Goal: Transaction & Acquisition: Subscribe to service/newsletter

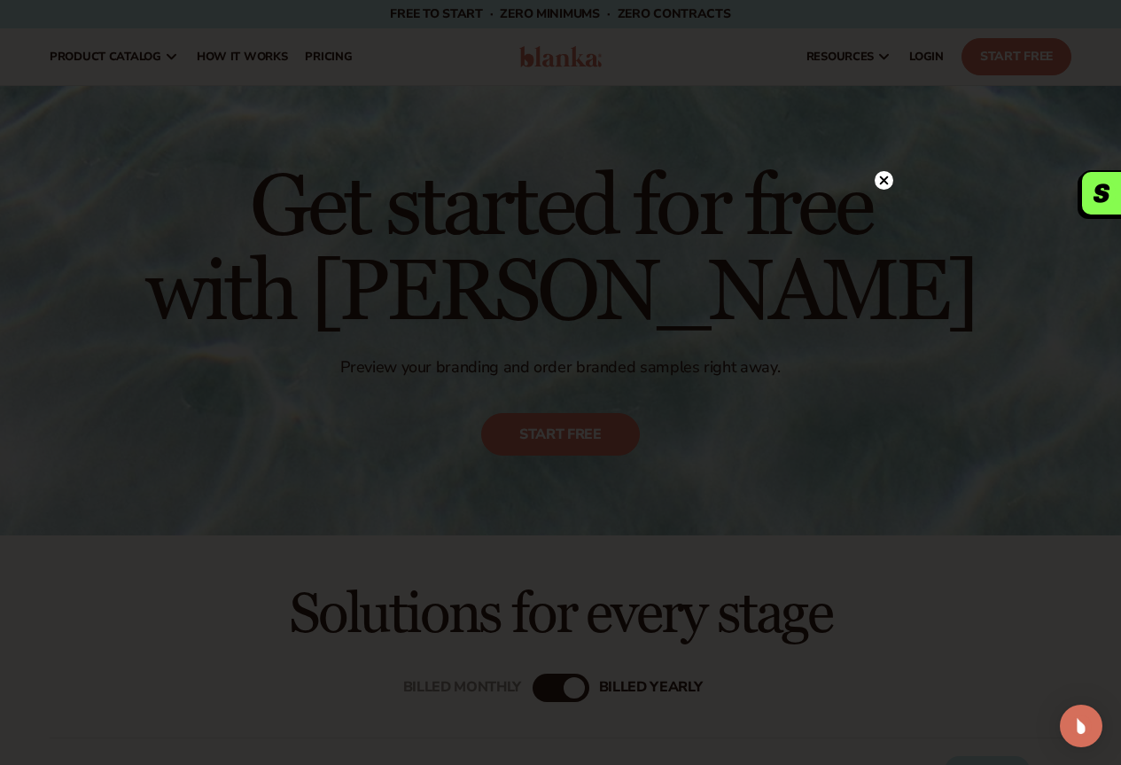
click at [887, 176] on circle at bounding box center [884, 180] width 19 height 19
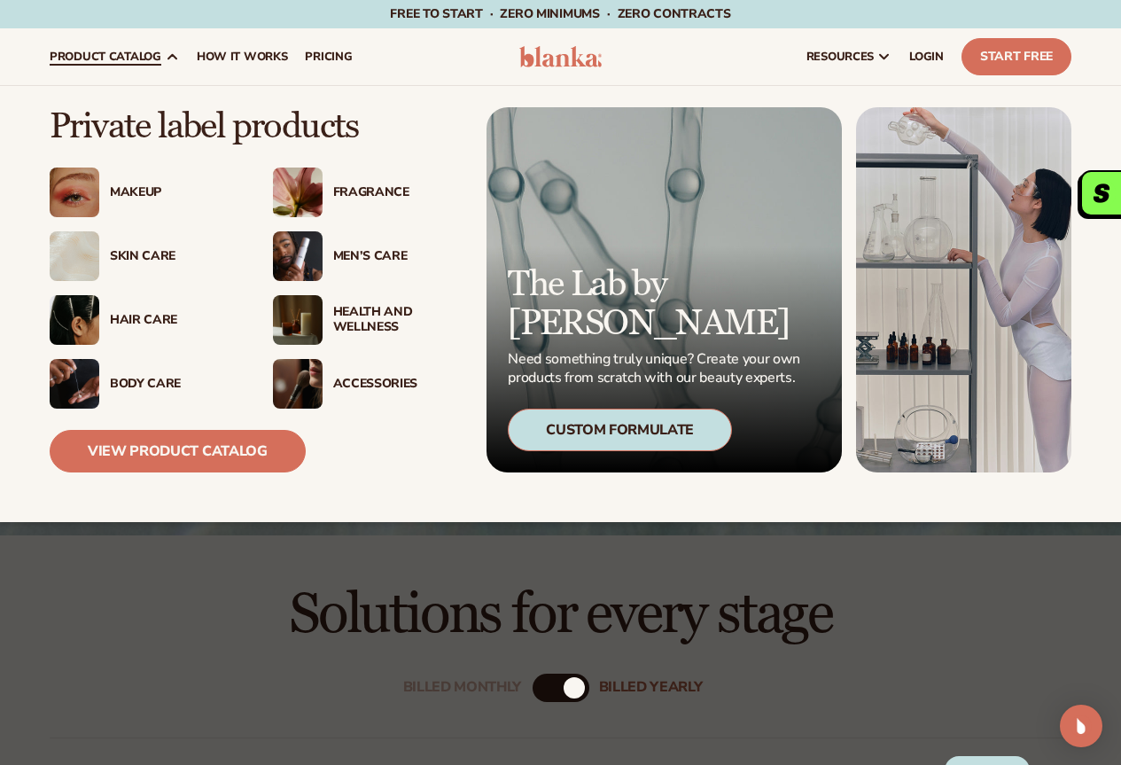
drag, startPoint x: 102, startPoint y: 190, endPoint x: 107, endPoint y: 203, distance: 14.3
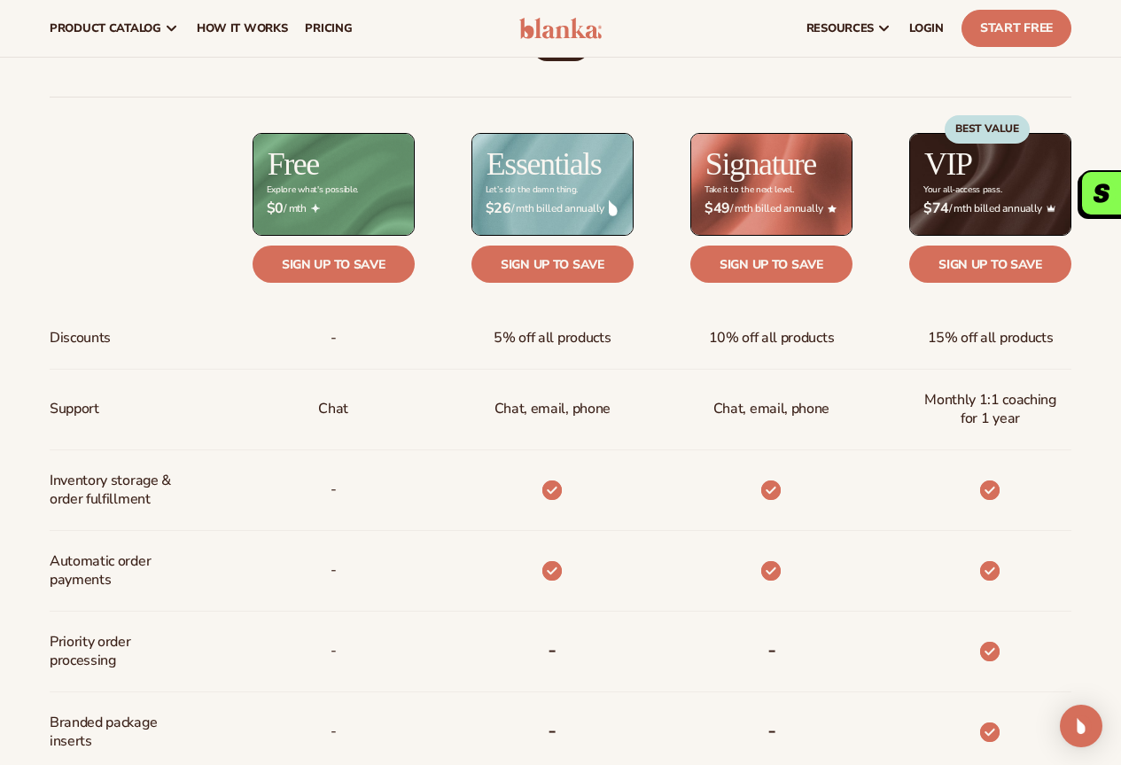
scroll to position [621, 0]
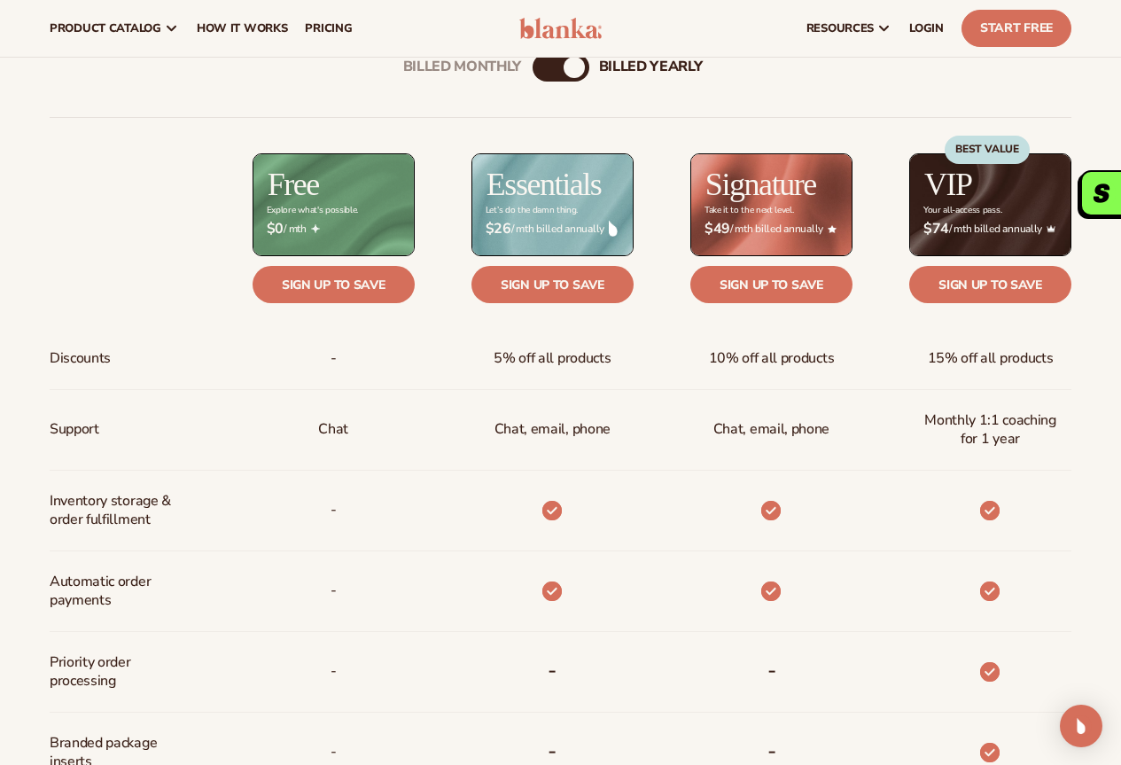
click at [555, 359] on span "5% off all products" at bounding box center [552, 358] width 117 height 33
click at [533, 270] on link "Sign up to save" at bounding box center [553, 284] width 162 height 37
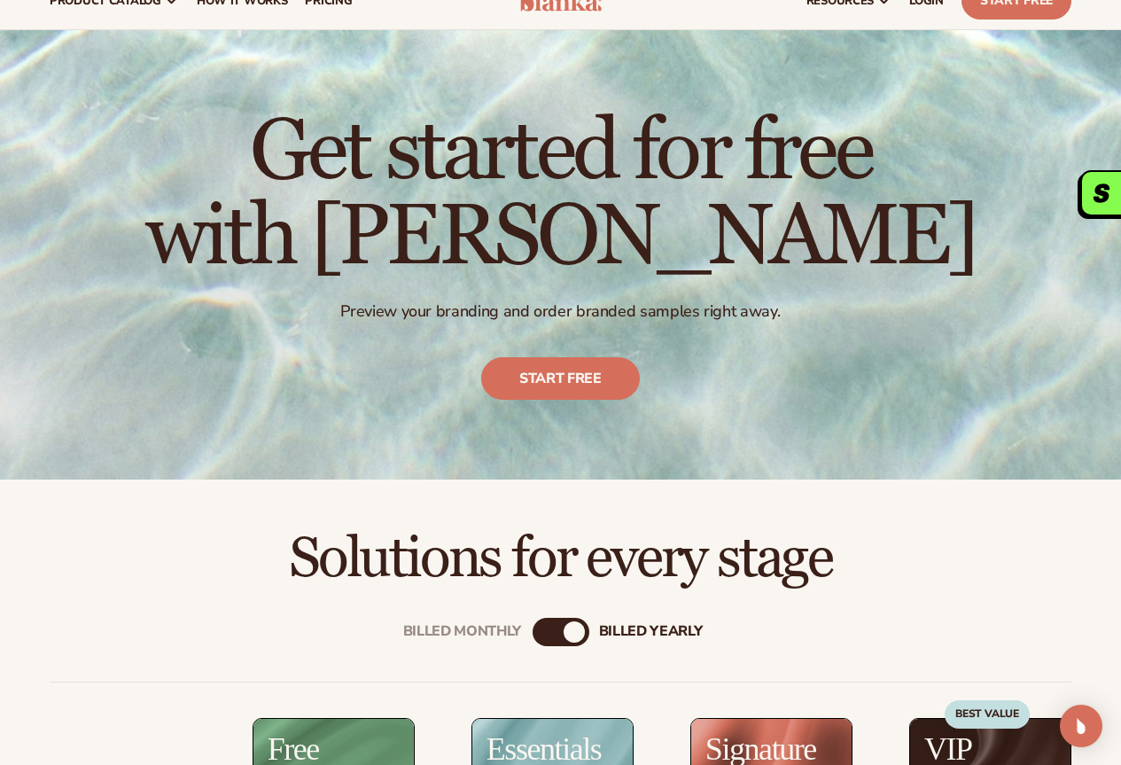
scroll to position [0, 0]
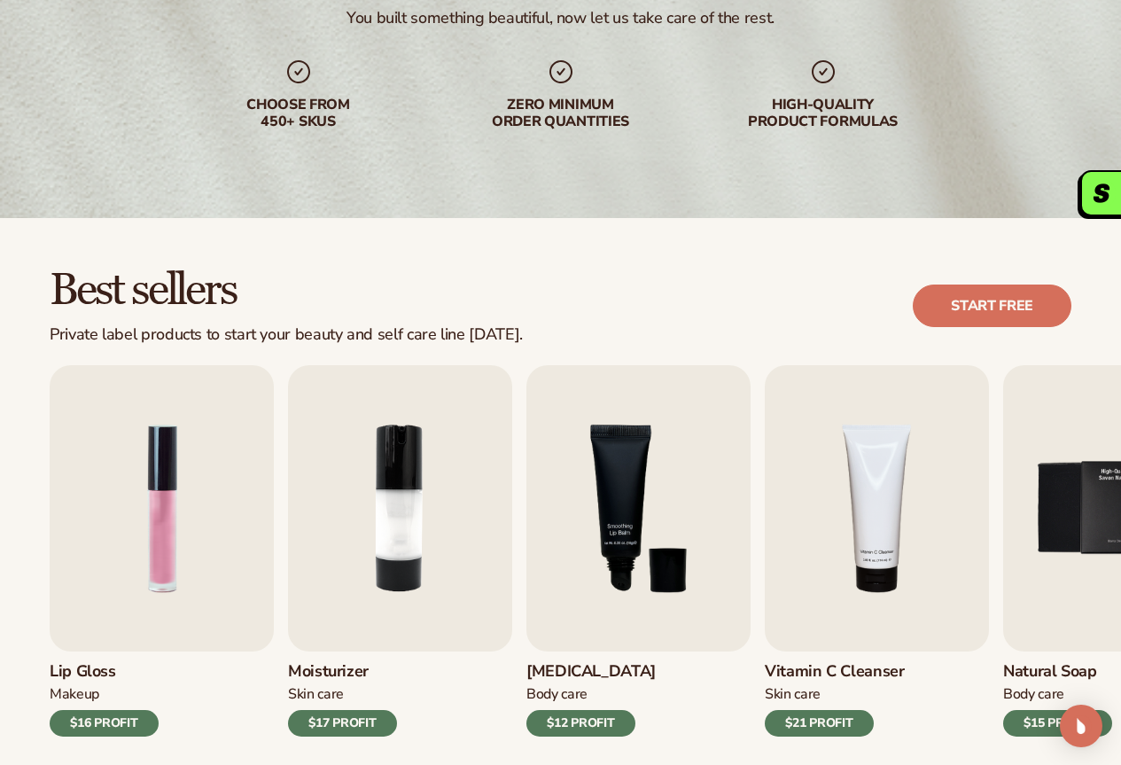
scroll to position [443, 0]
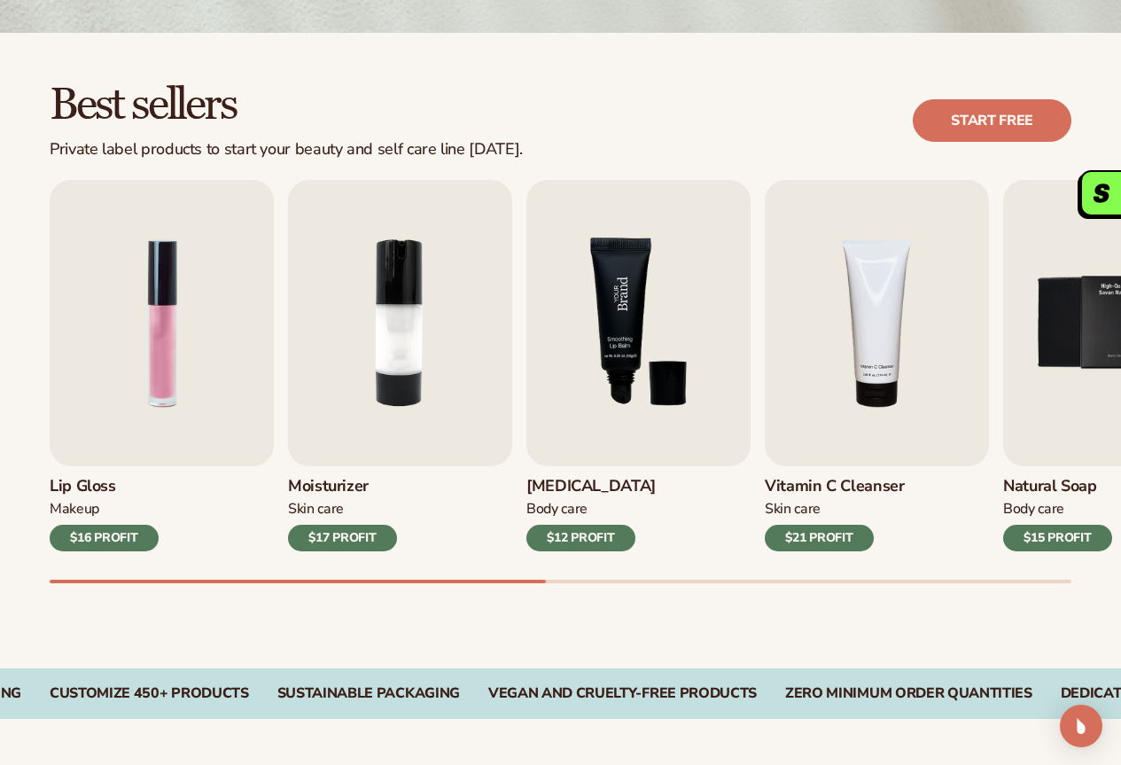
click at [682, 335] on img "3 / 9" at bounding box center [639, 323] width 224 height 286
click at [655, 316] on img "3 / 9" at bounding box center [639, 323] width 224 height 286
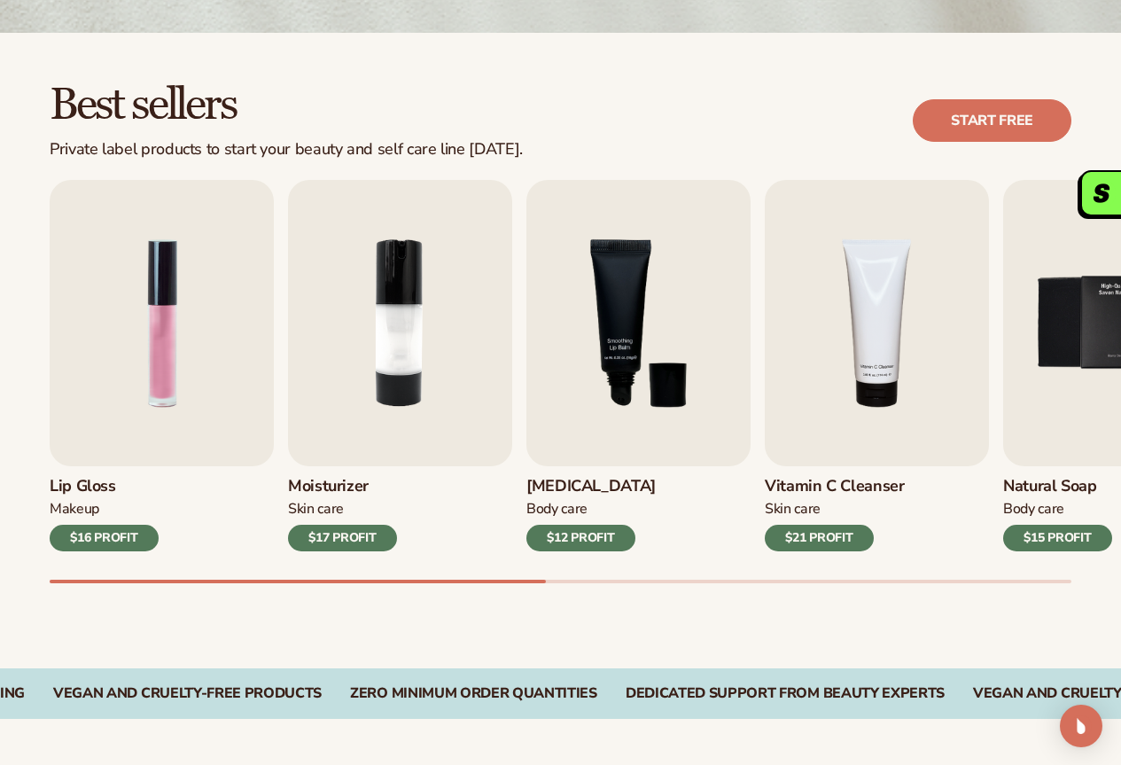
click at [601, 513] on div "Body Care" at bounding box center [591, 509] width 129 height 19
click at [599, 528] on div "$12 PROFIT" at bounding box center [581, 538] width 109 height 27
click at [921, 250] on img "4 / 9" at bounding box center [877, 323] width 224 height 286
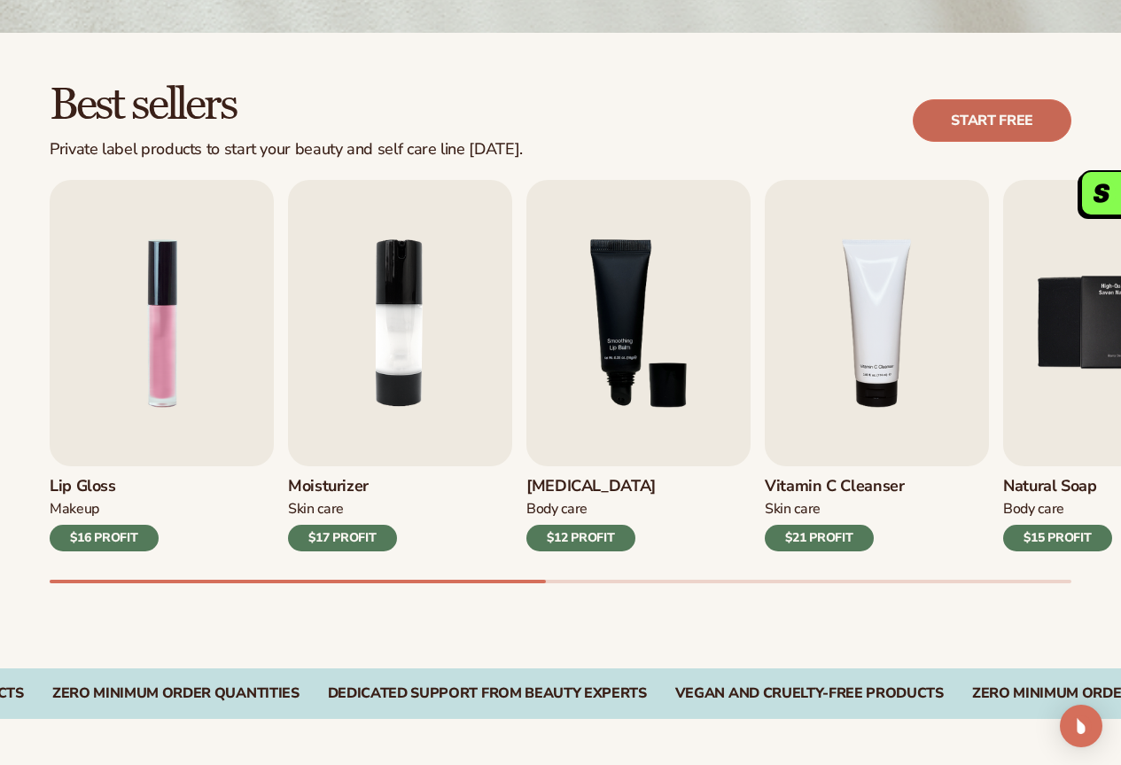
click at [975, 126] on link "Start free" at bounding box center [992, 120] width 159 height 43
